Goal: Information Seeking & Learning: Learn about a topic

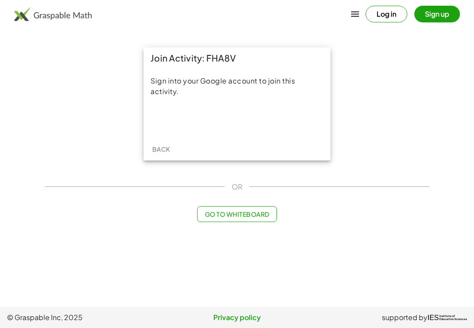
click at [272, 110] on div "Sign in with Google. Opens in new tab" at bounding box center [237, 119] width 81 height 19
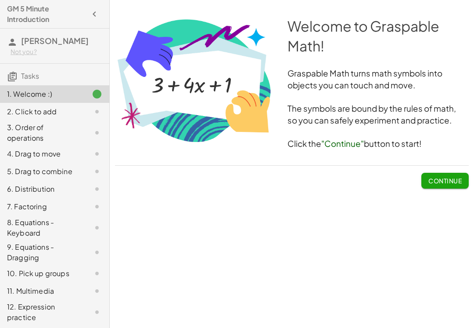
click at [457, 173] on button "Continue" at bounding box center [444, 181] width 47 height 16
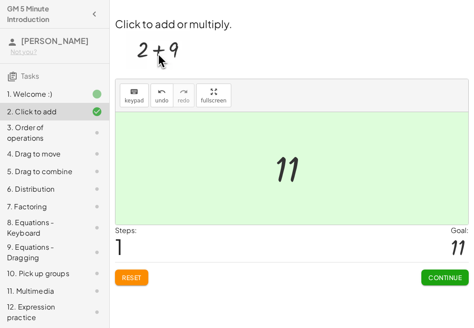
click at [453, 277] on span "Continue" at bounding box center [444, 277] width 33 height 8
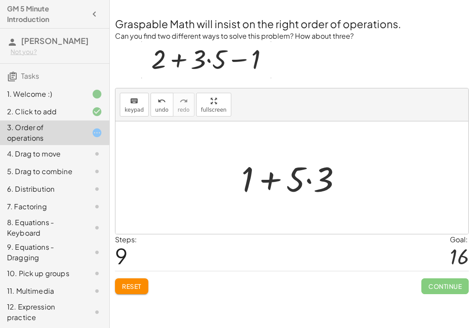
click at [136, 286] on span "Reset" at bounding box center [131, 286] width 19 height 8
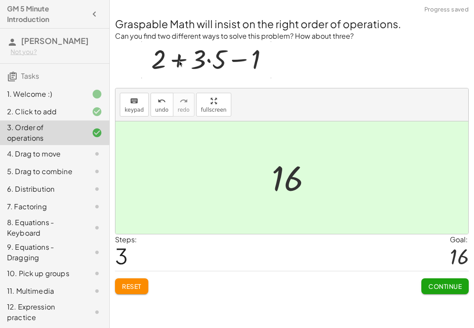
click at [446, 283] on span "Continue" at bounding box center [444, 286] width 33 height 8
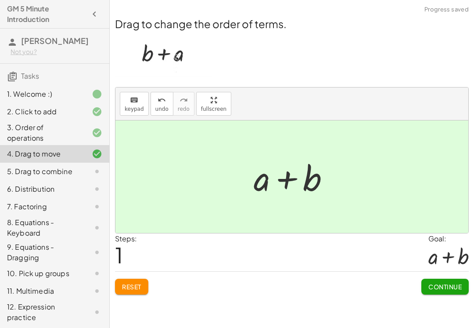
click at [446, 284] on span "Continue" at bounding box center [444, 286] width 33 height 8
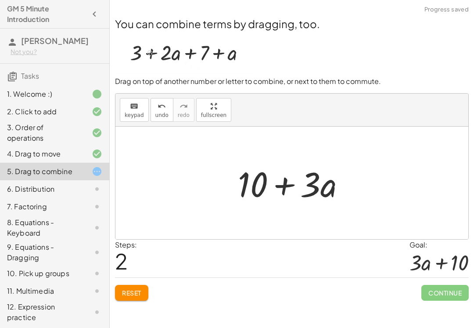
click at [453, 296] on span "Continue" at bounding box center [444, 292] width 47 height 16
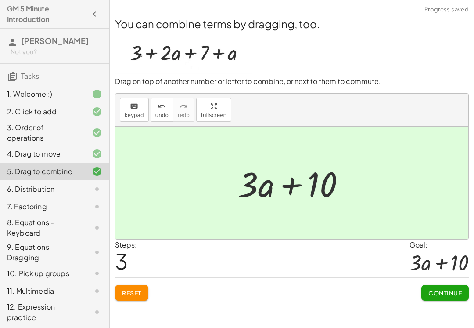
click at [443, 294] on span "Continue" at bounding box center [444, 292] width 33 height 8
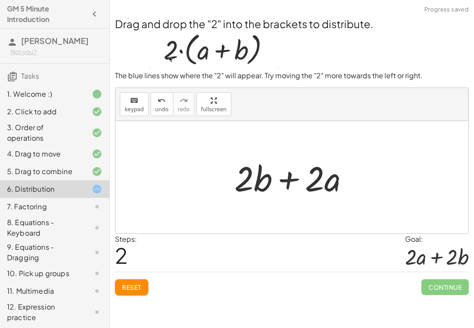
click at [440, 291] on span "Continue" at bounding box center [444, 287] width 47 height 16
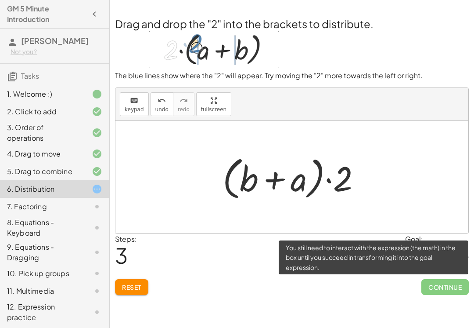
click at [132, 283] on span "Reset" at bounding box center [131, 287] width 19 height 8
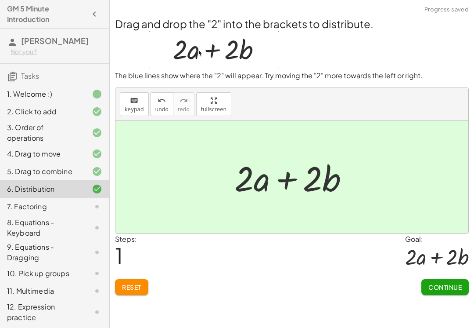
click at [453, 290] on span "Continue" at bounding box center [444, 287] width 33 height 8
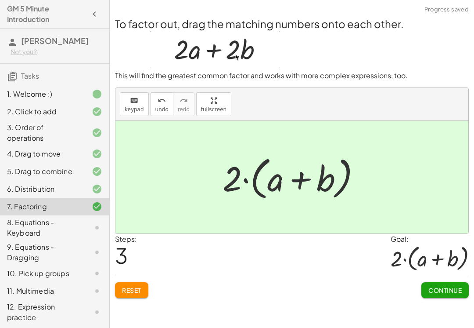
click at [450, 296] on button "Continue" at bounding box center [444, 290] width 47 height 16
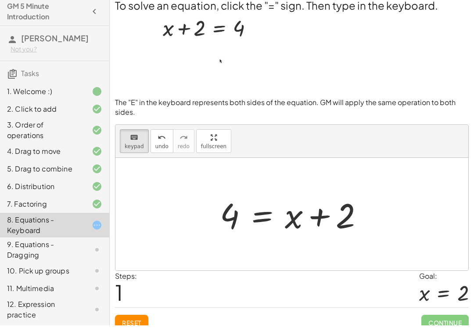
scroll to position [4, 0]
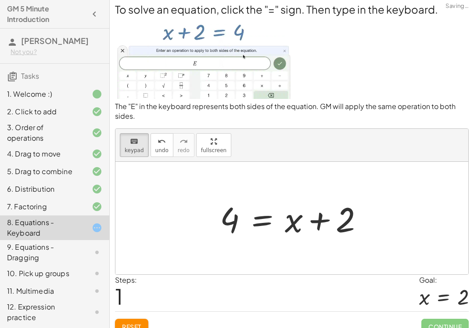
click at [146, 327] on button "Reset" at bounding box center [131, 326] width 33 height 16
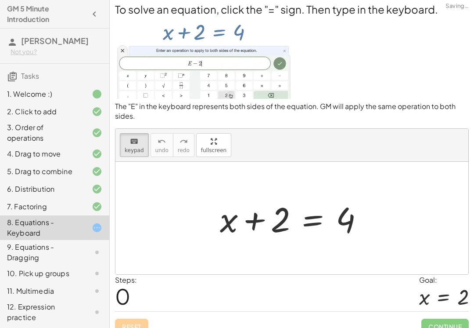
click at [145, 327] on div "Reset Continue" at bounding box center [292, 322] width 354 height 23
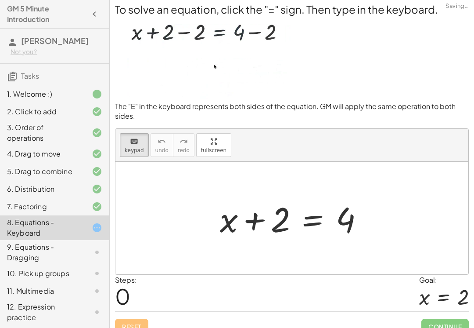
click at [136, 327] on div "Reset Continue" at bounding box center [292, 322] width 354 height 23
click at [131, 327] on div "To solve an equation, click the "=" sign. Then type in the keyboard. The "E" in…" at bounding box center [292, 167] width 364 height 343
click at [137, 327] on div "Reset Continue" at bounding box center [292, 322] width 354 height 23
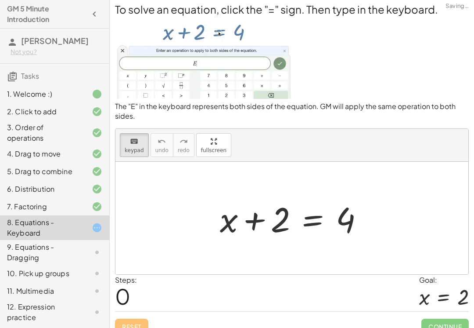
click at [139, 327] on div "Reset Continue" at bounding box center [292, 322] width 354 height 23
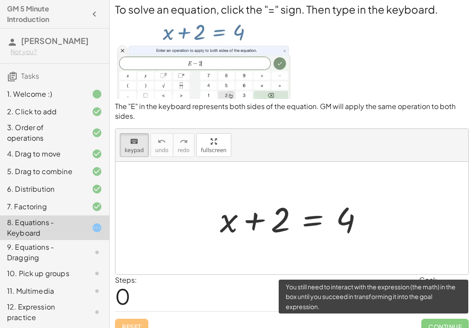
click at [436, 320] on span "Continue" at bounding box center [444, 326] width 47 height 16
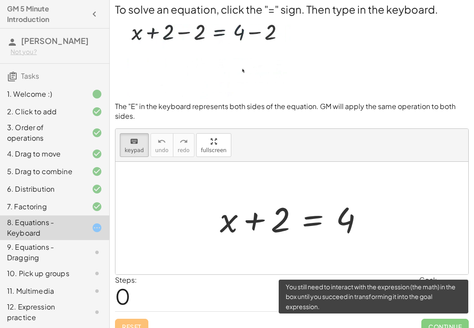
click at [389, 311] on div "Reset Continue" at bounding box center [292, 322] width 354 height 23
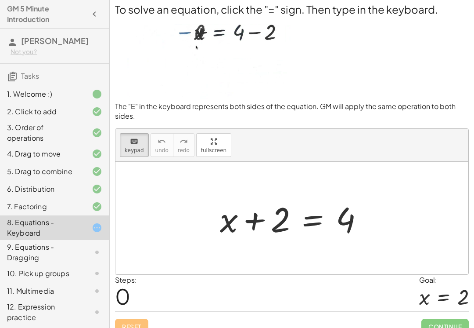
click at [389, 310] on div "Steps: 0 Goal: x = 2" at bounding box center [292, 292] width 354 height 36
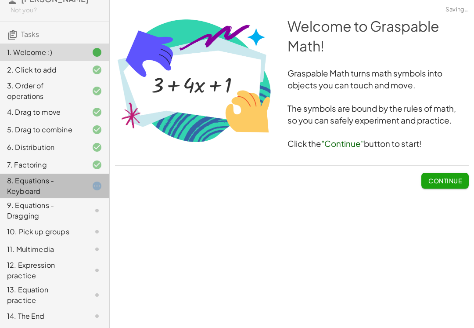
scroll to position [0, 0]
click at [450, 187] on button "Continue" at bounding box center [444, 181] width 47 height 16
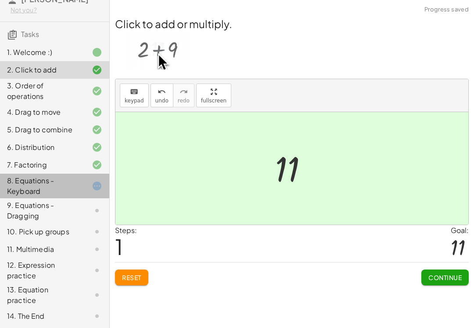
click at [437, 270] on button "Continue" at bounding box center [444, 277] width 47 height 16
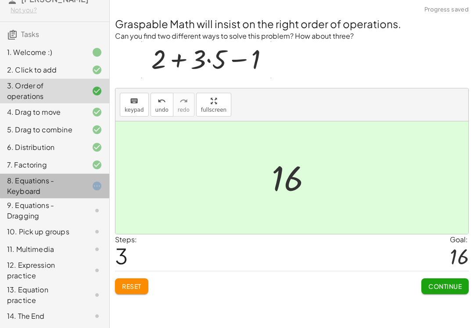
click at [446, 291] on button "Continue" at bounding box center [444, 286] width 47 height 16
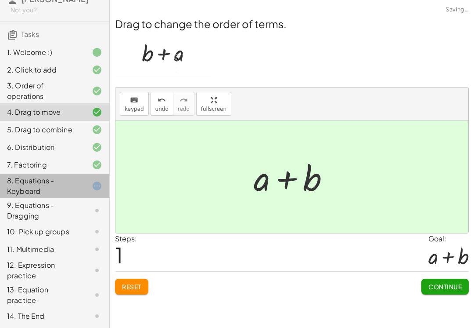
click at [446, 286] on span "Continue" at bounding box center [444, 286] width 33 height 8
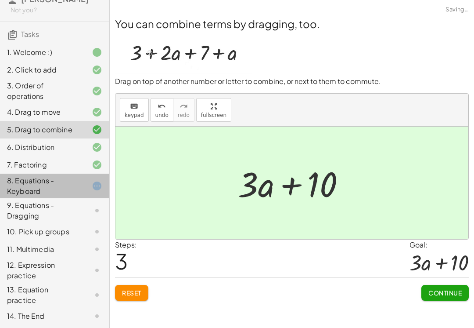
click at [445, 286] on button "Continue" at bounding box center [444, 292] width 47 height 16
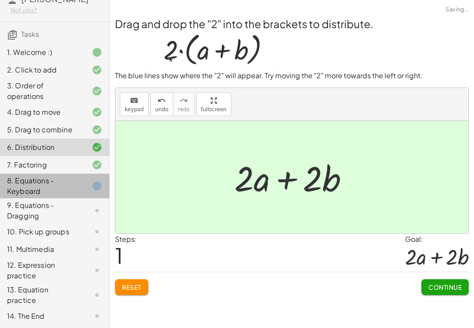
click at [451, 287] on span "Continue" at bounding box center [444, 287] width 33 height 8
click at [0, 0] on span "Continue" at bounding box center [0, 0] width 0 height 0
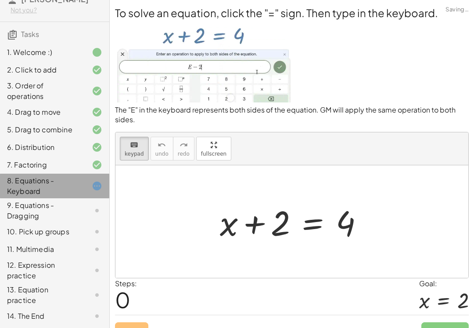
click at [450, 285] on div "Goal:" at bounding box center [444, 283] width 50 height 11
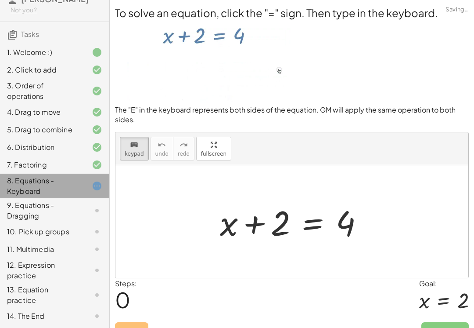
click at [453, 283] on div "Goal:" at bounding box center [444, 283] width 50 height 11
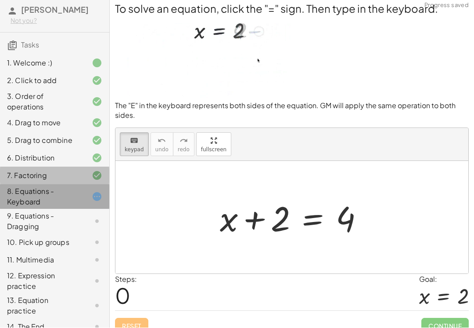
scroll to position [4, 0]
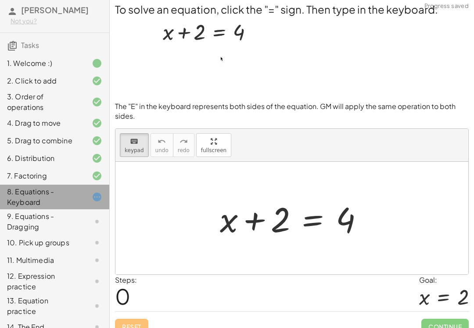
click at [23, 178] on div "7. Factoring" at bounding box center [42, 175] width 71 height 11
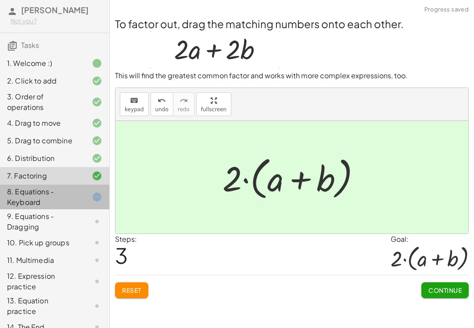
click at [23, 178] on div "7. Factoring" at bounding box center [42, 175] width 71 height 11
click at [22, 221] on div "9. Equations - Dragging" at bounding box center [42, 221] width 71 height 21
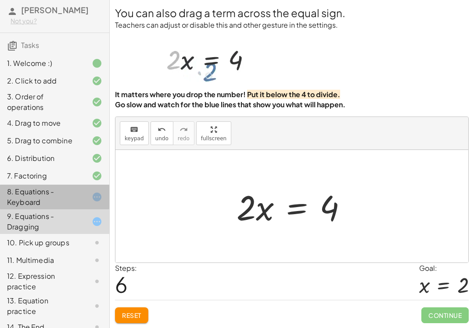
click at [446, 308] on span "Continue" at bounding box center [444, 315] width 47 height 16
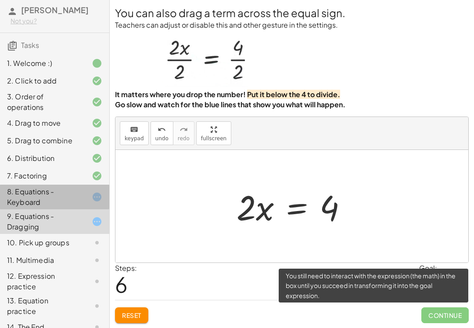
click at [445, 308] on span "Continue" at bounding box center [444, 315] width 47 height 16
click at [451, 308] on span "Continue" at bounding box center [444, 315] width 47 height 16
click at [72, 223] on div "9. Equations - Dragging" at bounding box center [42, 221] width 71 height 21
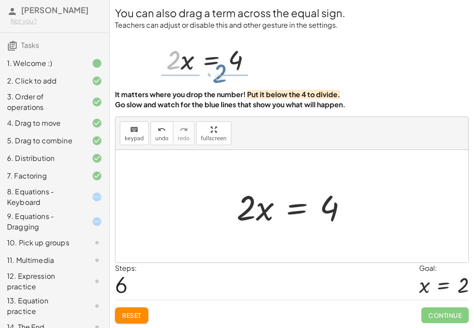
click at [51, 191] on div "8. Equations - Keyboard" at bounding box center [42, 196] width 71 height 21
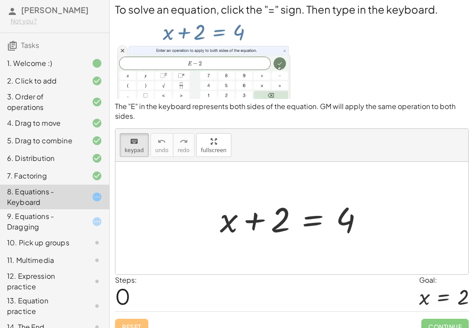
scroll to position [4, 0]
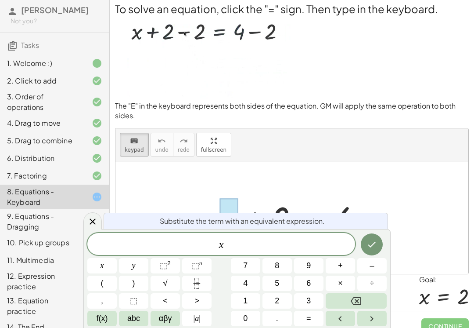
click at [239, 220] on span "Substitute the term with an equivalent expression." at bounding box center [242, 221] width 165 height 11
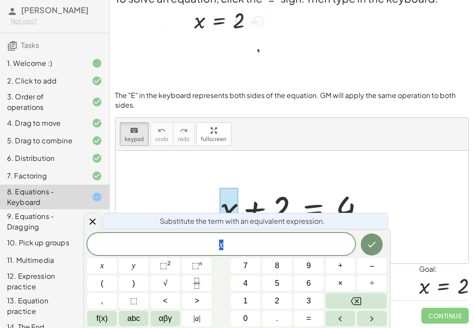
click at [371, 183] on div "+ x + 2 = 4" at bounding box center [292, 207] width 170 height 50
click at [261, 240] on span "x" at bounding box center [221, 244] width 268 height 12
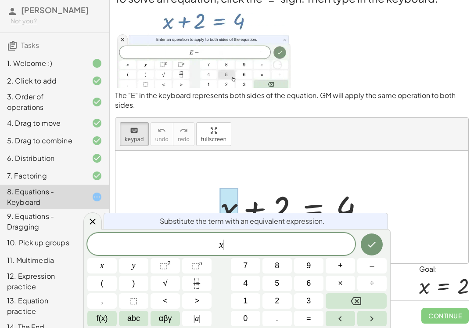
click at [92, 217] on icon at bounding box center [92, 221] width 11 height 11
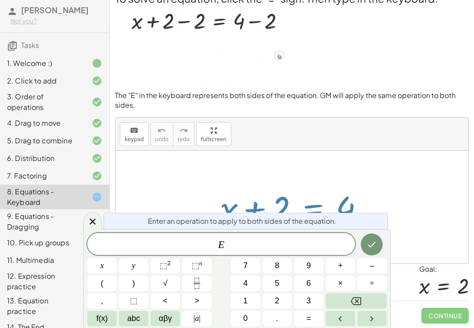
click at [271, 252] on div "E" at bounding box center [221, 244] width 268 height 22
click at [295, 246] on span "E ​" at bounding box center [221, 244] width 268 height 12
click at [377, 271] on button "–" at bounding box center [371, 265] width 29 height 15
click at [281, 302] on button "2" at bounding box center [277, 300] width 29 height 15
click at [374, 250] on button "Done" at bounding box center [372, 244] width 22 height 22
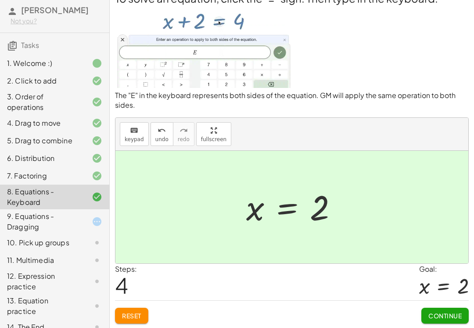
click at [444, 322] on button "Continue" at bounding box center [444, 315] width 47 height 16
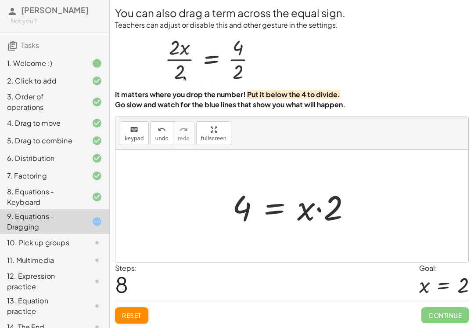
click at [145, 310] on button "Reset" at bounding box center [131, 315] width 33 height 16
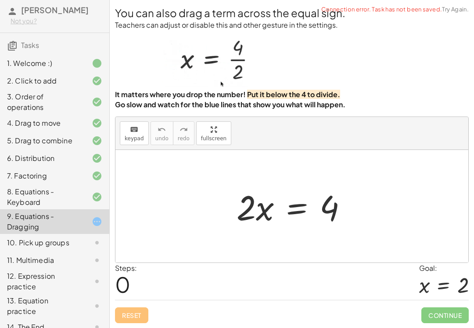
click at [152, 325] on div "You can also drag a term across the equal sign. Teachers can adjust or disable …" at bounding box center [292, 164] width 364 height 328
click at [152, 324] on div "You can also drag a term across the equal sign. Teachers can adjust or disable …" at bounding box center [292, 164] width 364 height 328
click at [154, 324] on div "You can also drag a term across the equal sign. Teachers can adjust or disable …" at bounding box center [292, 164] width 364 height 328
click at [158, 315] on div "Reset Continue" at bounding box center [292, 310] width 354 height 23
click at [156, 320] on div "Reset Continue" at bounding box center [292, 310] width 354 height 23
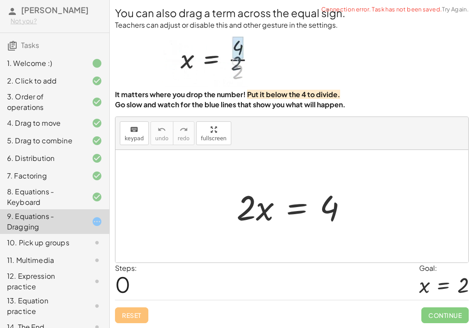
click at [156, 319] on div "Reset Continue" at bounding box center [292, 310] width 354 height 23
click at [152, 312] on div "Reset Continue" at bounding box center [292, 310] width 354 height 23
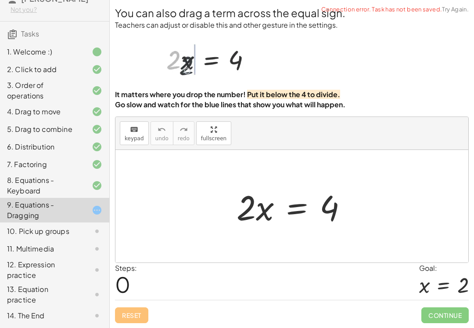
scroll to position [42, 0]
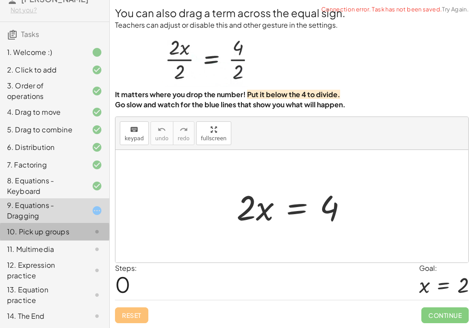
click at [69, 235] on div "10. Pick up groups" at bounding box center [42, 231] width 71 height 11
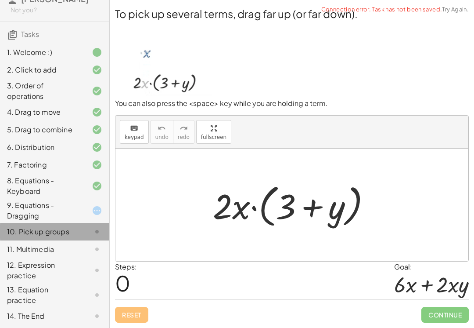
click at [76, 230] on div "10. Pick up groups" at bounding box center [42, 231] width 71 height 11
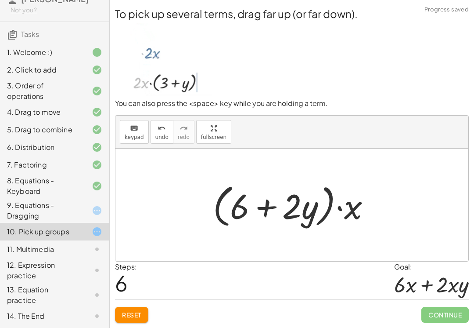
click at [436, 322] on div "To pick up several terms, drag far up (or far down). You can also press the <sp…" at bounding box center [292, 164] width 364 height 327
click at [435, 322] on div "To pick up several terms, drag far up (or far down). You can also press the <sp…" at bounding box center [292, 164] width 364 height 327
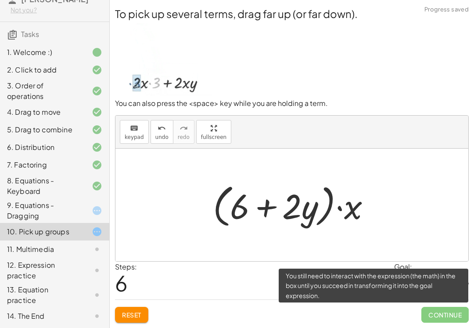
click at [446, 310] on span "Continue" at bounding box center [444, 314] width 47 height 16
click at [445, 309] on span "Continue" at bounding box center [444, 314] width 47 height 16
click at [412, 283] on div at bounding box center [431, 284] width 75 height 25
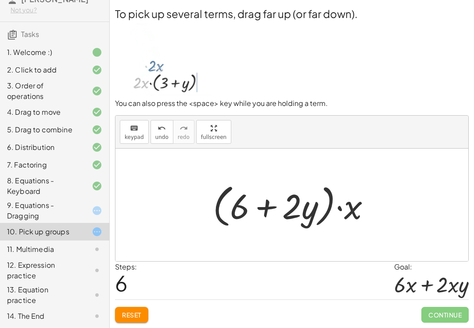
click at [431, 291] on div at bounding box center [431, 284] width 75 height 25
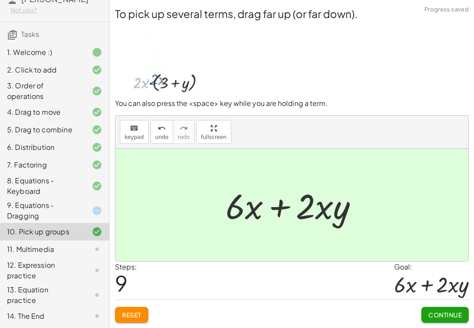
click at [459, 313] on span "Continue" at bounding box center [444, 314] width 33 height 8
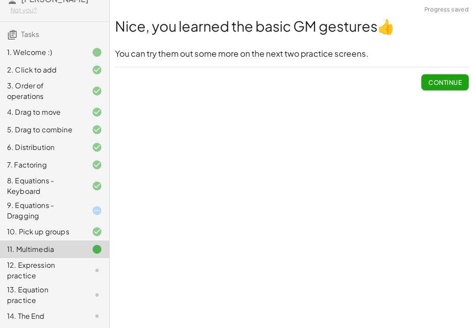
click at [457, 78] on span "Continue" at bounding box center [444, 82] width 33 height 8
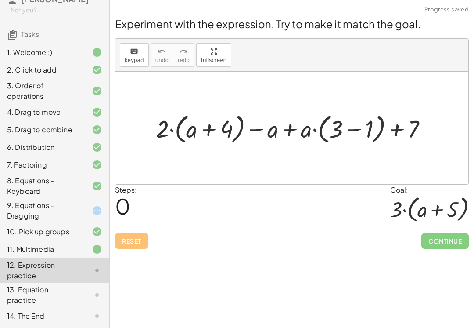
click at [266, 4] on div at bounding box center [292, 5] width 364 height 11
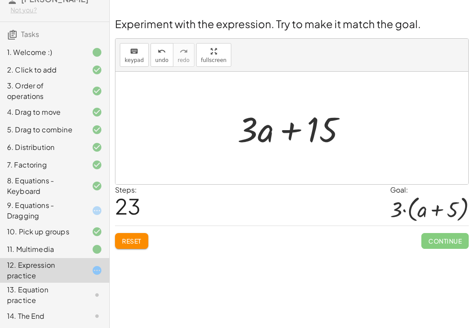
click at [144, 244] on button "Reset" at bounding box center [131, 241] width 33 height 16
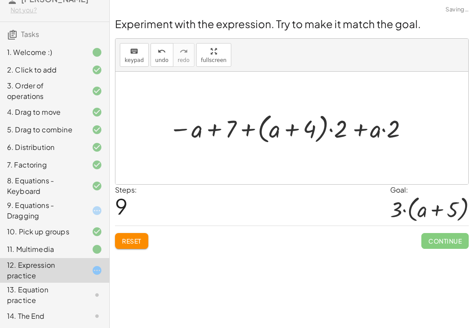
click at [129, 248] on button "Reset" at bounding box center [131, 241] width 33 height 16
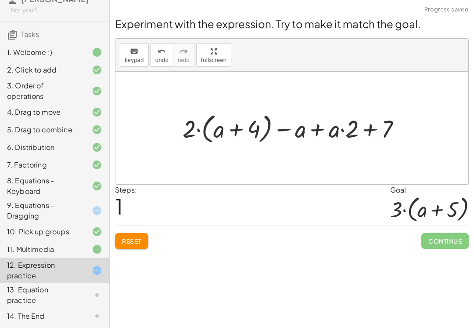
click at [133, 235] on button "Reset" at bounding box center [131, 241] width 33 height 16
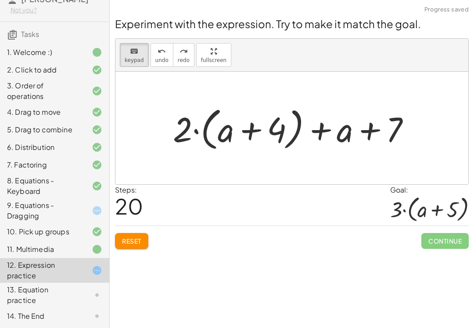
click at [151, 237] on div "Reset Continue" at bounding box center [292, 236] width 354 height 23
click at [141, 237] on span "Reset" at bounding box center [131, 241] width 19 height 8
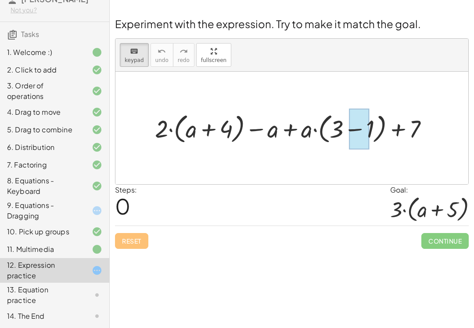
click at [360, 125] on div at bounding box center [359, 128] width 20 height 41
click at [90, 237] on div "10. Pick up groups" at bounding box center [54, 232] width 109 height 18
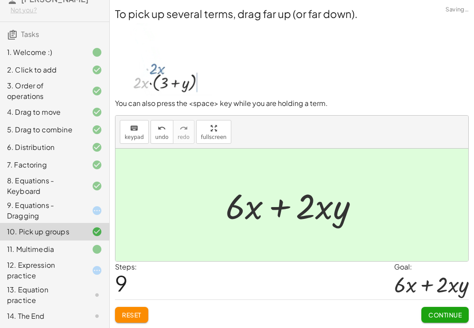
click at [97, 253] on icon at bounding box center [97, 249] width 11 height 11
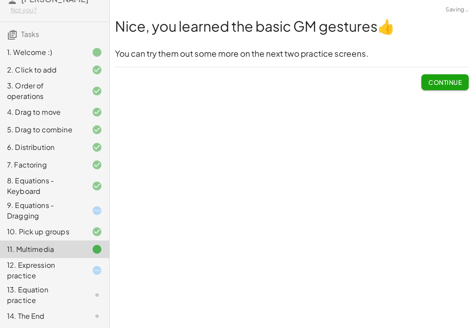
click at [93, 276] on div "12. Expression practice" at bounding box center [54, 270] width 109 height 25
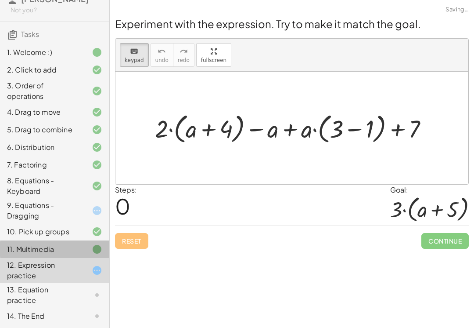
click at [90, 252] on div at bounding box center [90, 249] width 25 height 11
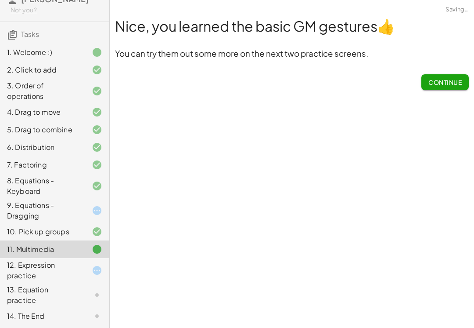
click at [452, 83] on span "Continue" at bounding box center [444, 82] width 33 height 8
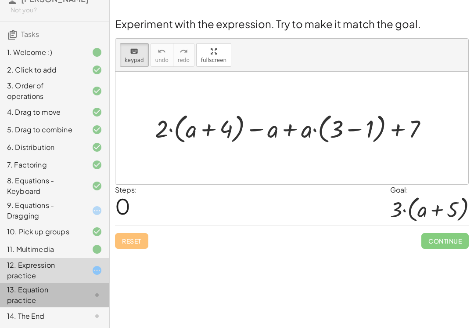
click at [88, 298] on div at bounding box center [90, 294] width 25 height 11
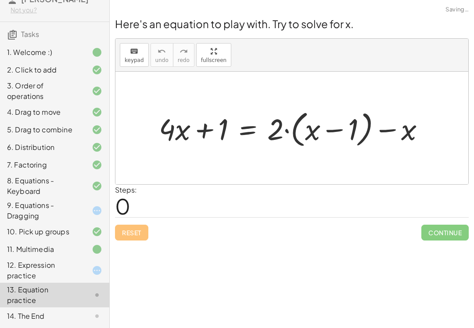
click at [99, 304] on div "13. Equation practice" at bounding box center [54, 294] width 109 height 25
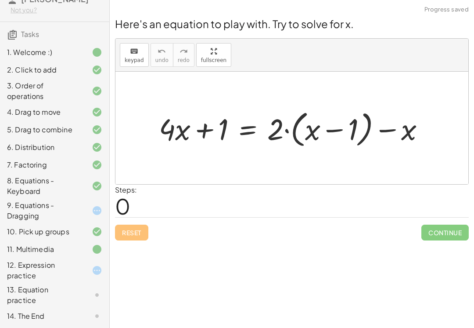
click at [98, 304] on div "13. Equation practice" at bounding box center [54, 294] width 109 height 25
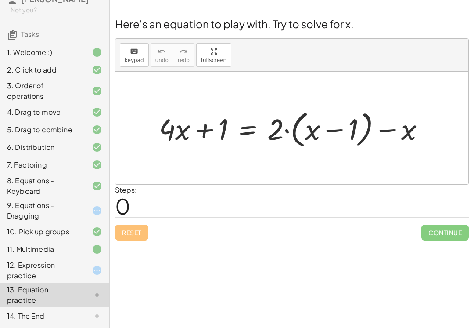
click at [90, 266] on div at bounding box center [90, 270] width 25 height 11
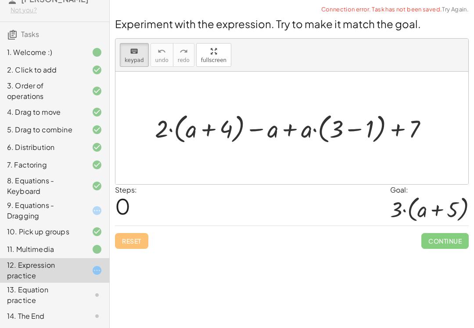
click at [139, 248] on div "Reset Continue" at bounding box center [292, 236] width 354 height 23
click at [444, 230] on div "Continue" at bounding box center [444, 237] width 47 height 23
click at [410, 207] on div at bounding box center [429, 209] width 79 height 28
click at [428, 15] on div "Experiment with the expression. Try to make it match the goal. keyboard keypad …" at bounding box center [292, 132] width 364 height 243
click at [457, 13] on link "Try Again." at bounding box center [455, 9] width 27 height 7
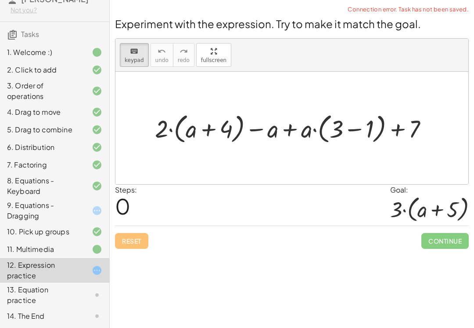
click at [453, 11] on span "Connection error. Task has not been saved." at bounding box center [408, 9] width 121 height 9
click at [441, 14] on div "Experiment with the expression. Try to make it match the goal. keyboard keypad …" at bounding box center [292, 132] width 364 height 243
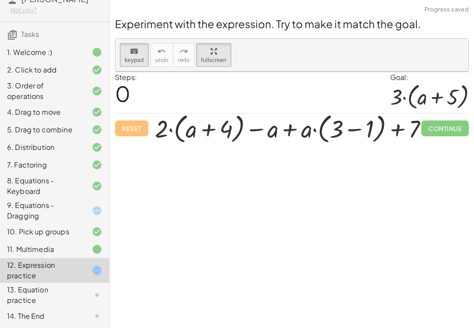
click at [203, 74] on div "Steps: 0 Goal: · 3 · ( + a + 5 )" at bounding box center [292, 92] width 354 height 41
